Goal: Task Accomplishment & Management: Complete application form

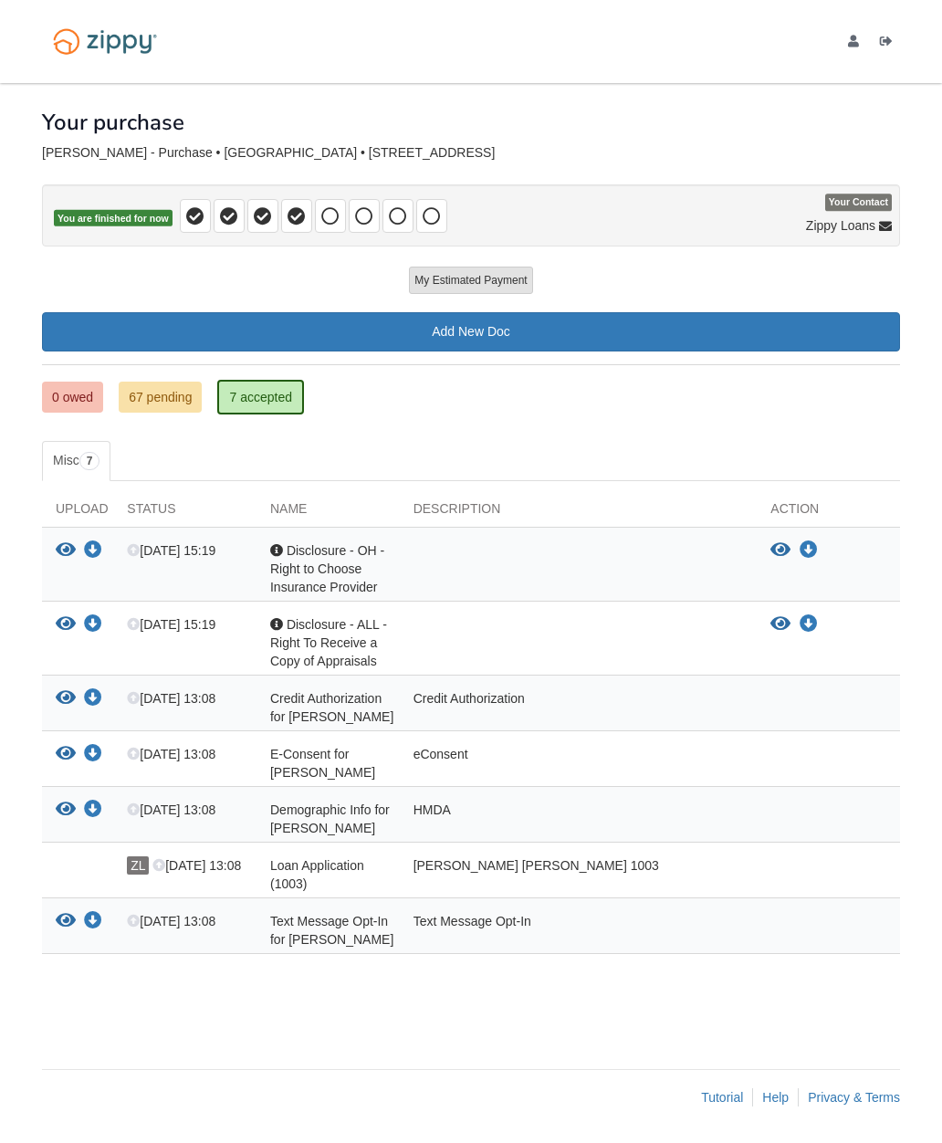
click at [165, 382] on link "67 pending" at bounding box center [160, 397] width 83 height 31
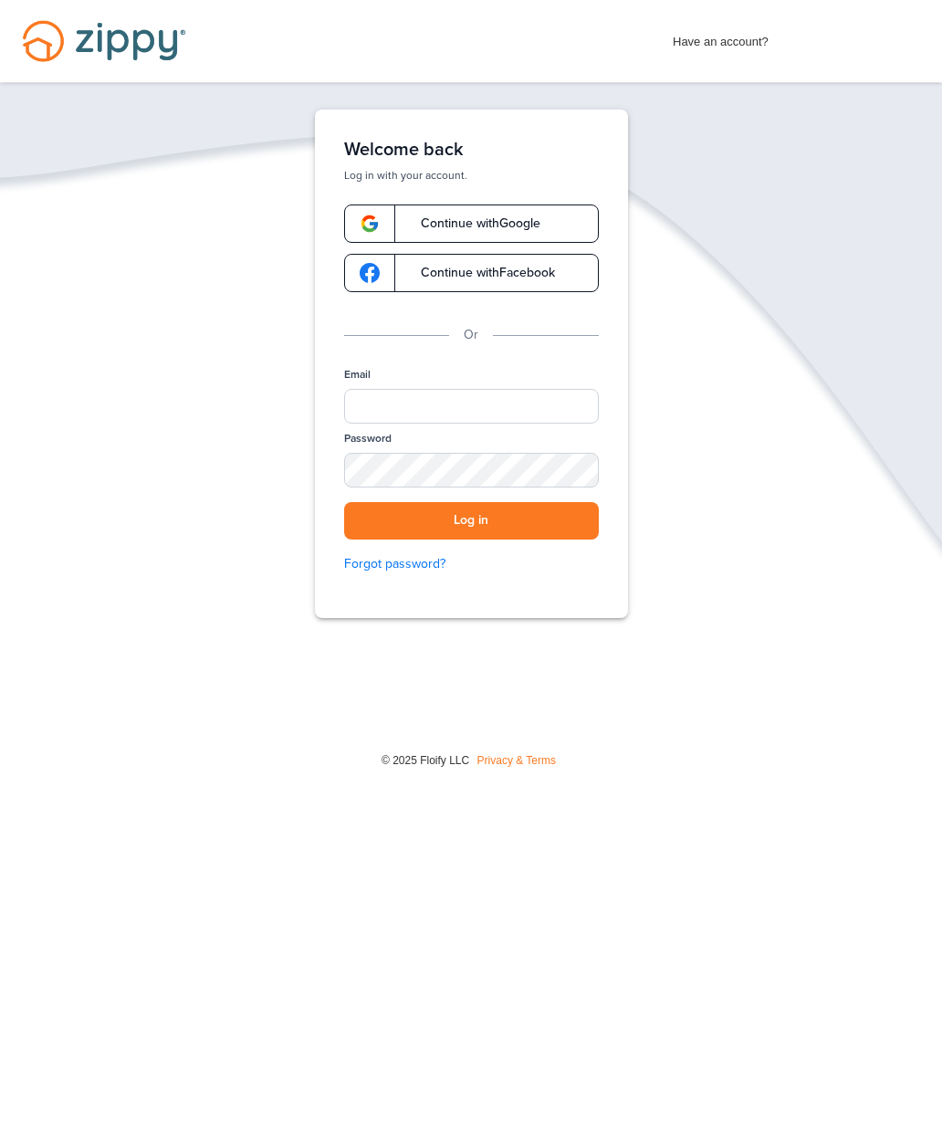
click at [531, 405] on input "Email" at bounding box center [471, 406] width 255 height 35
type input "**********"
click at [563, 521] on button "Log in" at bounding box center [471, 520] width 255 height 37
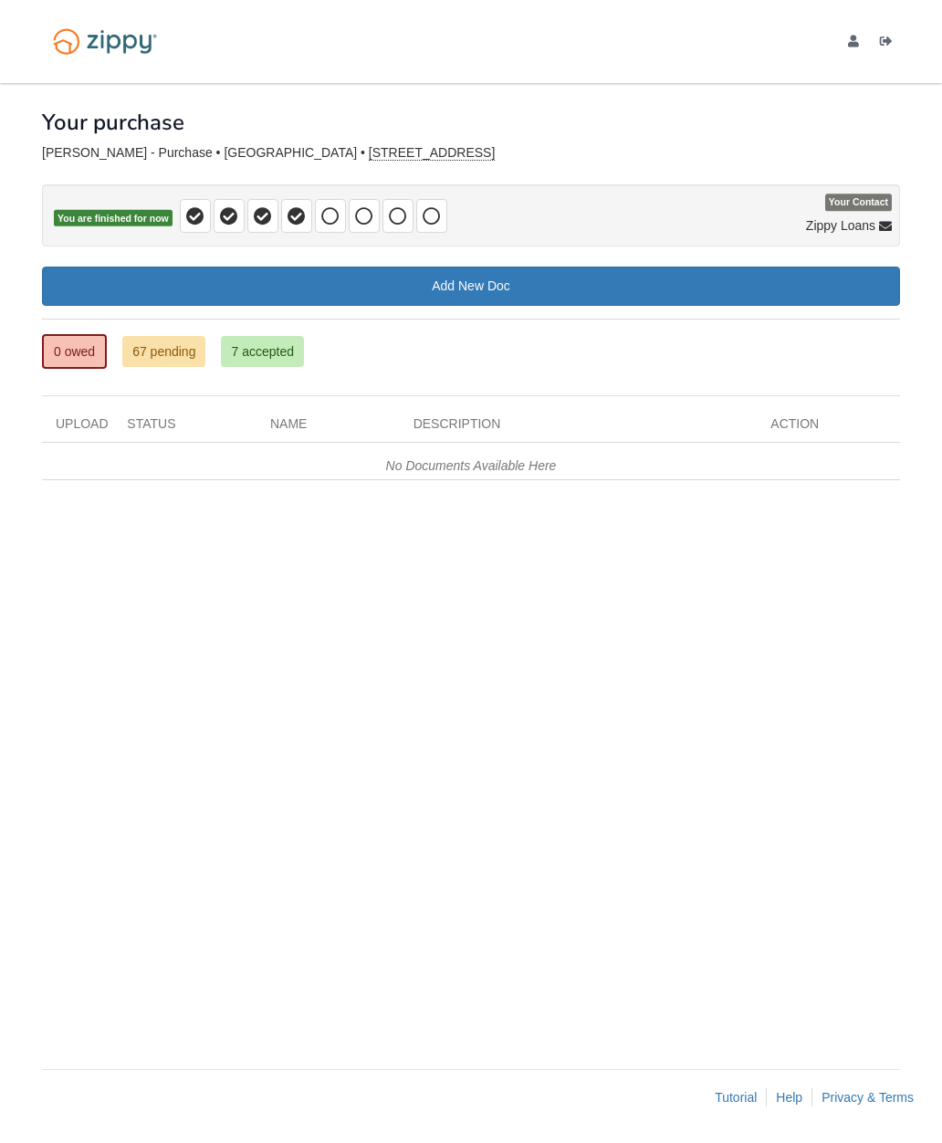
click at [332, 223] on icon at bounding box center [330, 216] width 18 height 18
click at [292, 220] on icon at bounding box center [297, 216] width 18 height 18
click at [267, 229] on span at bounding box center [262, 216] width 31 height 34
click at [235, 223] on icon at bounding box center [229, 216] width 18 height 18
click at [191, 209] on icon at bounding box center [195, 216] width 18 height 18
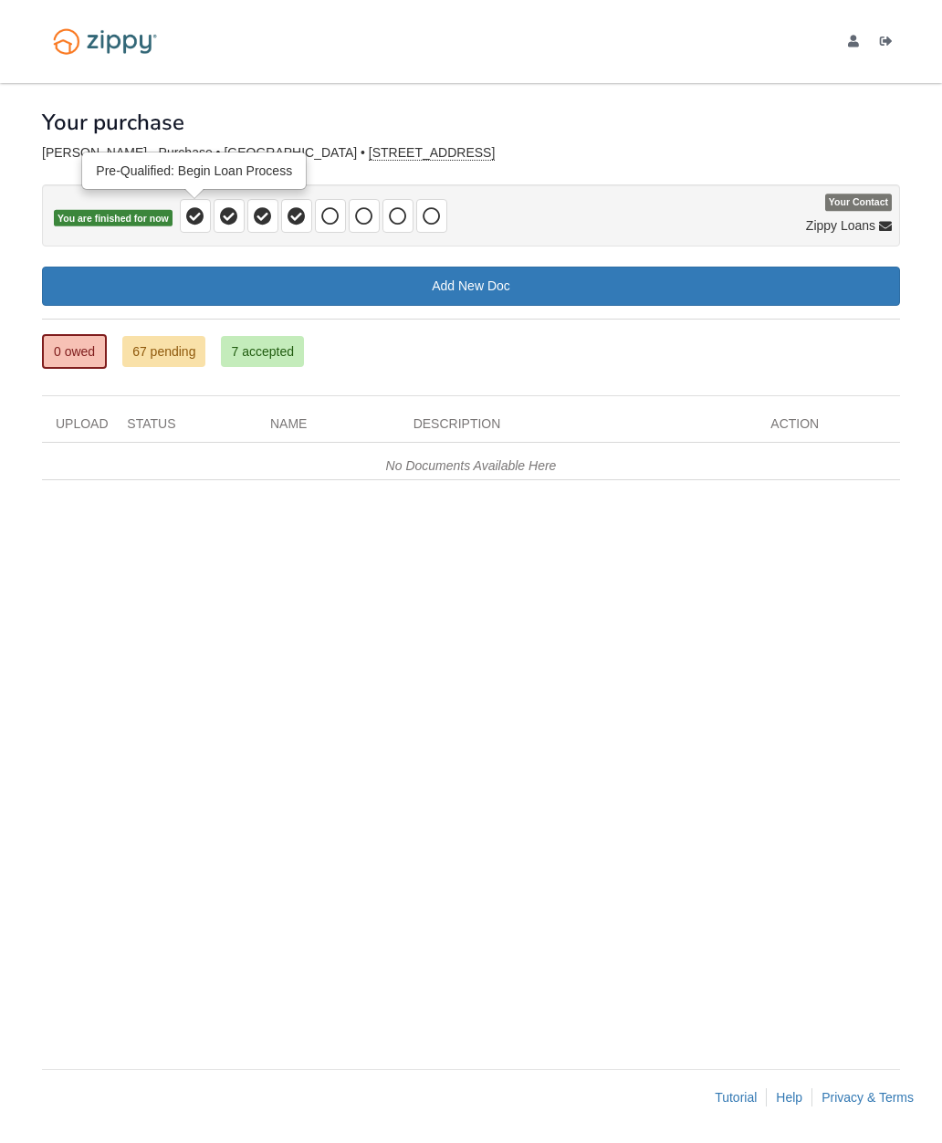
click at [298, 226] on span at bounding box center [296, 216] width 31 height 34
click at [336, 214] on icon at bounding box center [330, 216] width 18 height 18
click at [168, 353] on link "67 pending" at bounding box center [163, 351] width 83 height 31
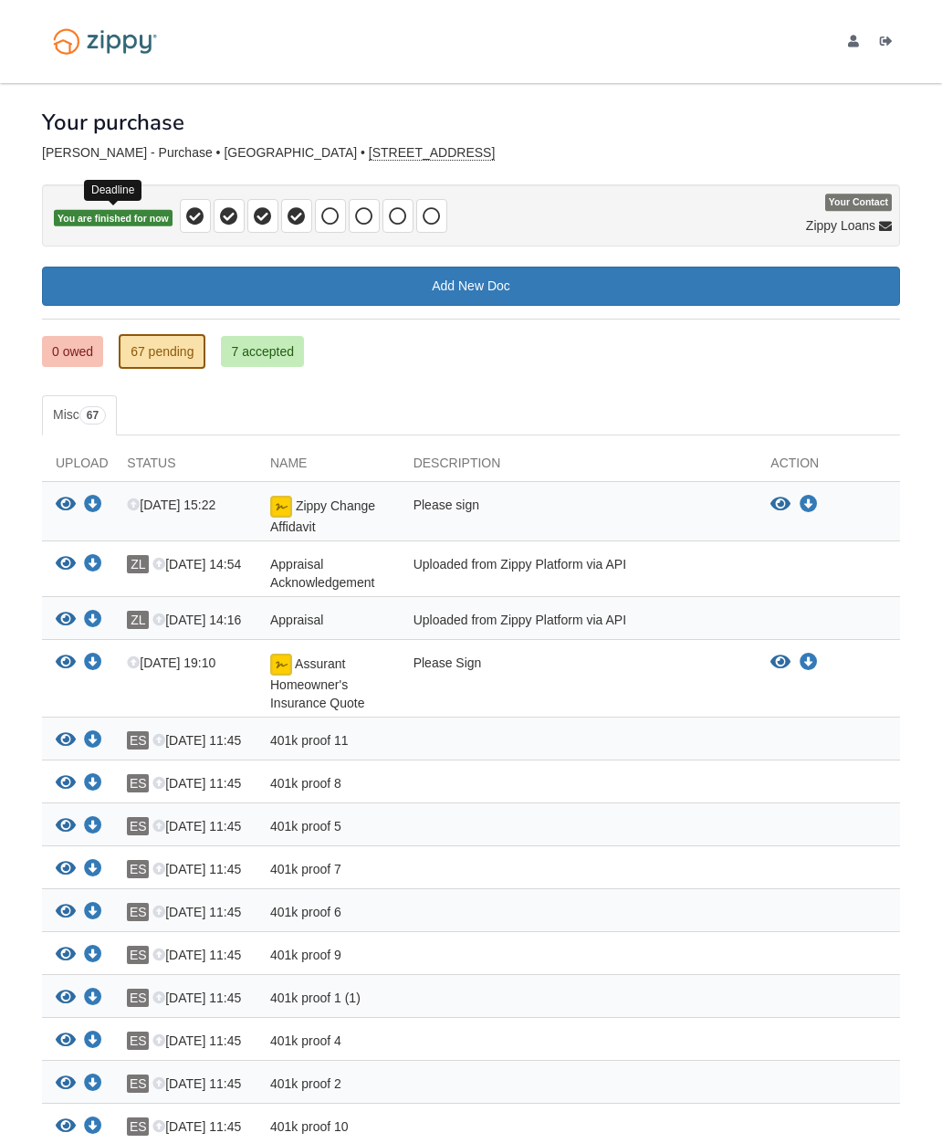
click at [133, 222] on span "You are finished for now" at bounding box center [113, 218] width 119 height 17
click at [127, 224] on span "You are finished for now" at bounding box center [113, 218] width 119 height 17
click at [144, 216] on span "You are finished for now" at bounding box center [113, 218] width 119 height 17
click at [133, 218] on span "You are finished for now" at bounding box center [113, 218] width 119 height 17
click at [132, 218] on span "You are finished for now" at bounding box center [113, 218] width 119 height 17
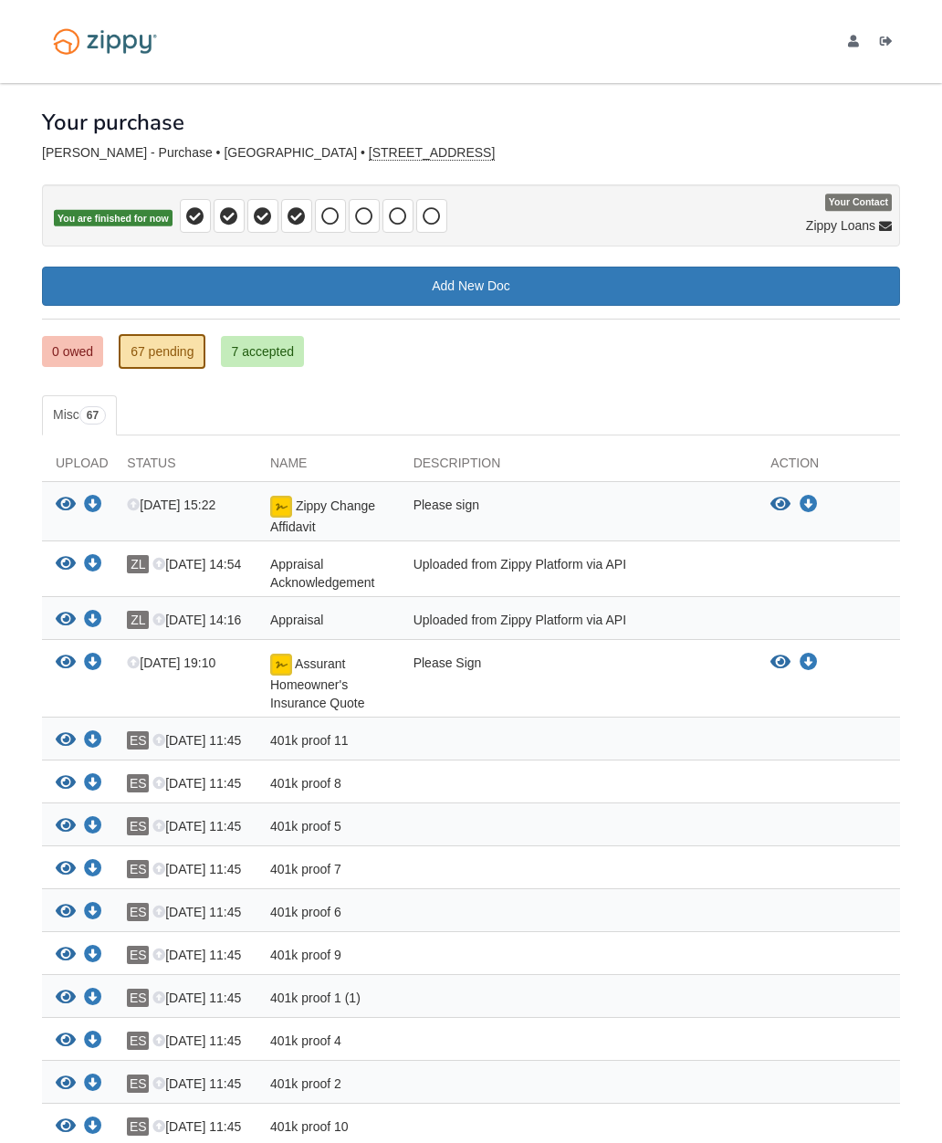
click at [156, 220] on span "You are finished for now" at bounding box center [113, 218] width 119 height 17
click at [435, 215] on icon at bounding box center [432, 216] width 18 height 18
click at [438, 220] on icon at bounding box center [432, 216] width 18 height 18
click at [392, 225] on icon at bounding box center [398, 216] width 18 height 18
click at [355, 222] on icon at bounding box center [364, 216] width 18 height 18
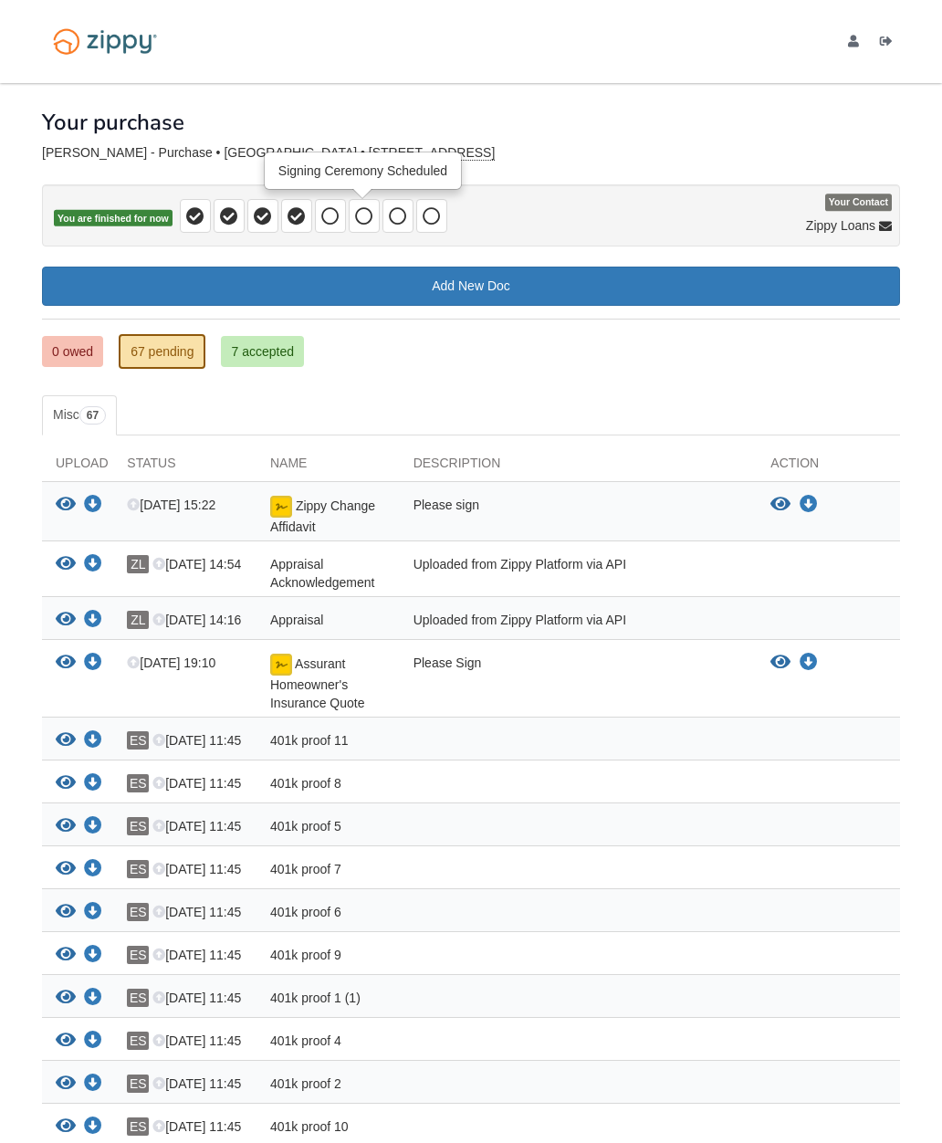
click at [294, 228] on span at bounding box center [296, 216] width 31 height 34
click at [336, 224] on icon at bounding box center [330, 216] width 18 height 18
click at [365, 229] on span at bounding box center [364, 216] width 31 height 34
click at [336, 226] on span at bounding box center [330, 216] width 31 height 34
